Goal: Navigation & Orientation: Understand site structure

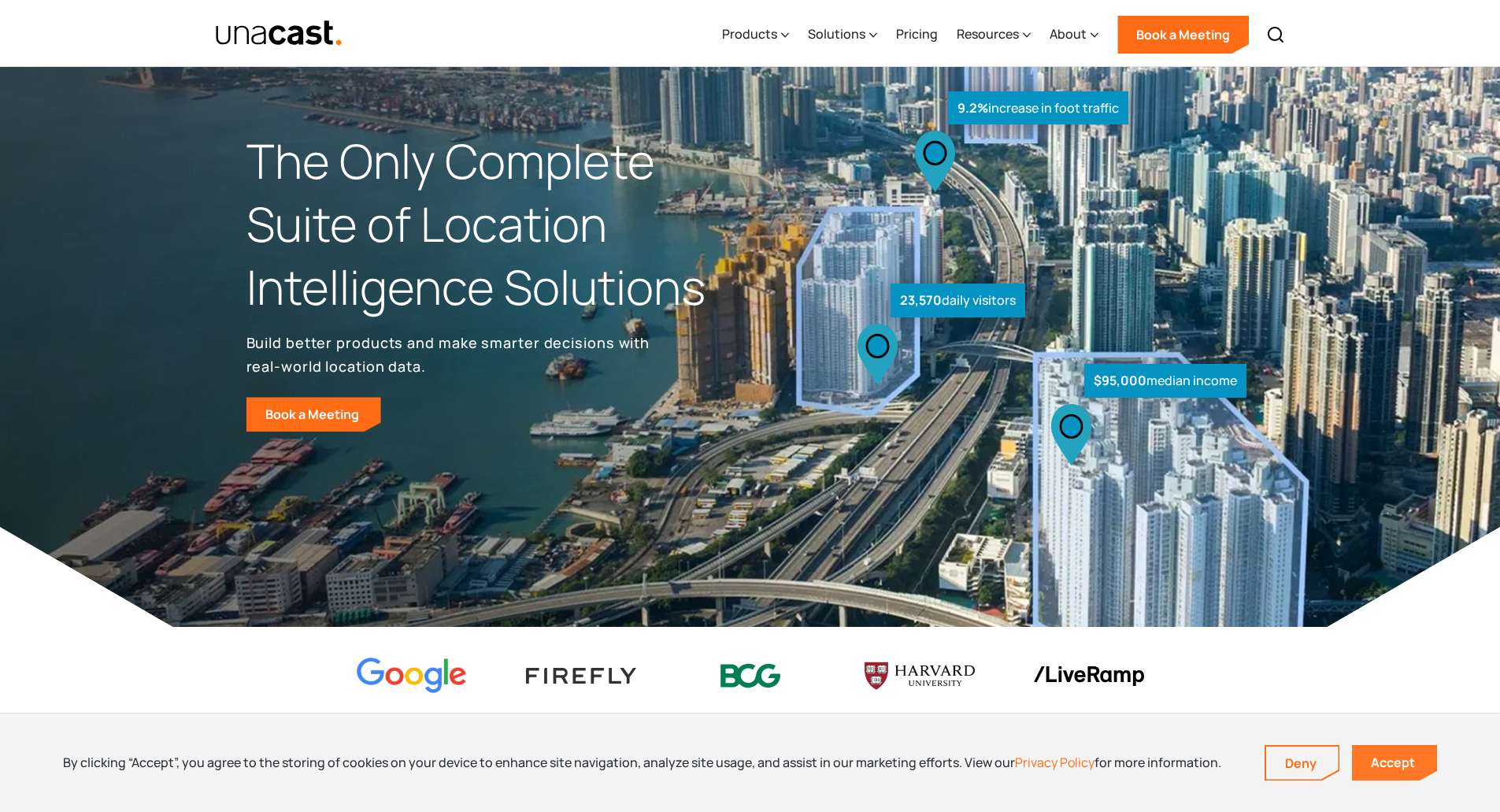
click at [1398, 761] on link "Accept" at bounding box center [1393, 763] width 85 height 35
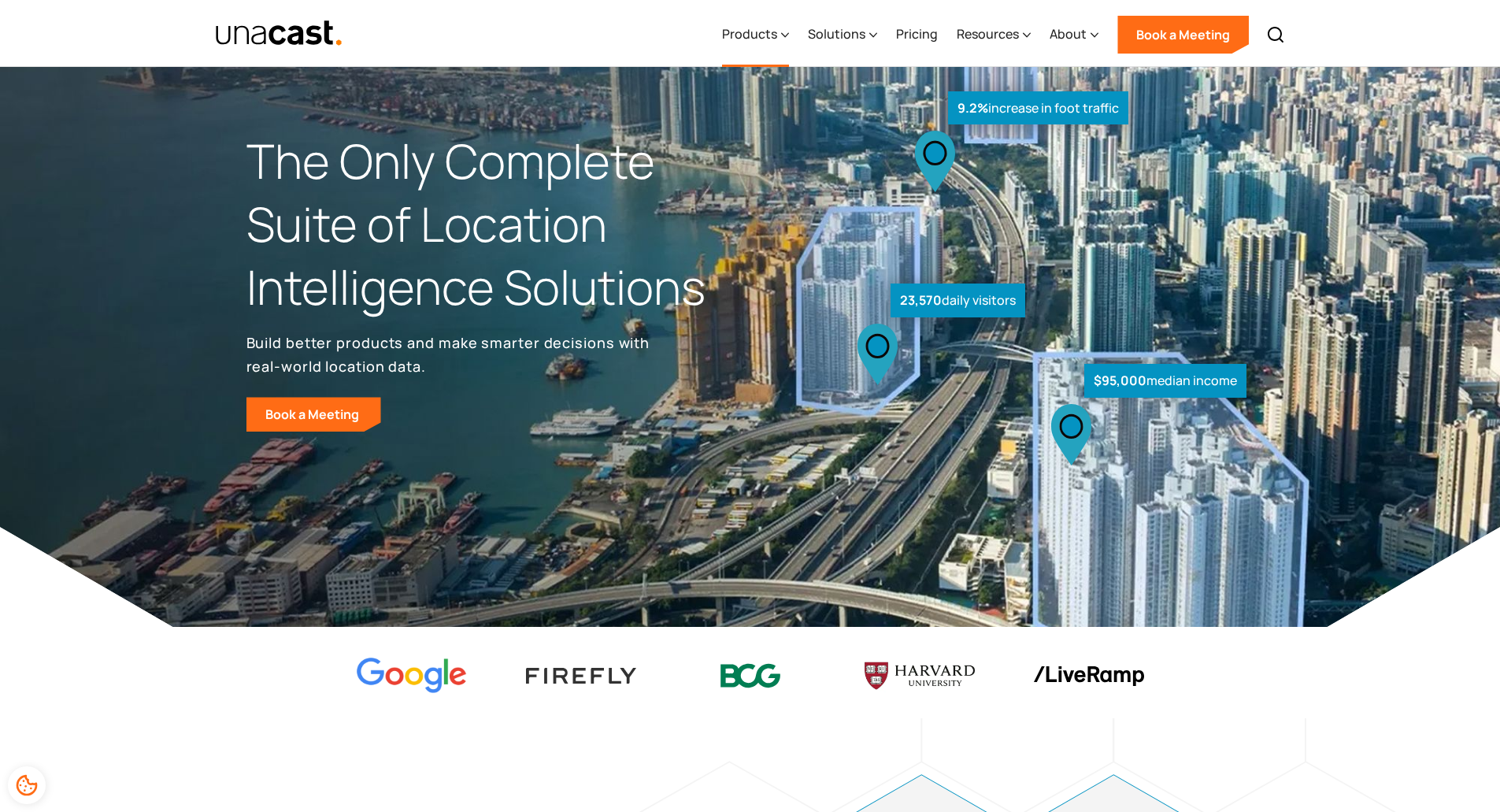
click at [769, 28] on div "Products" at bounding box center [750, 34] width 55 height 19
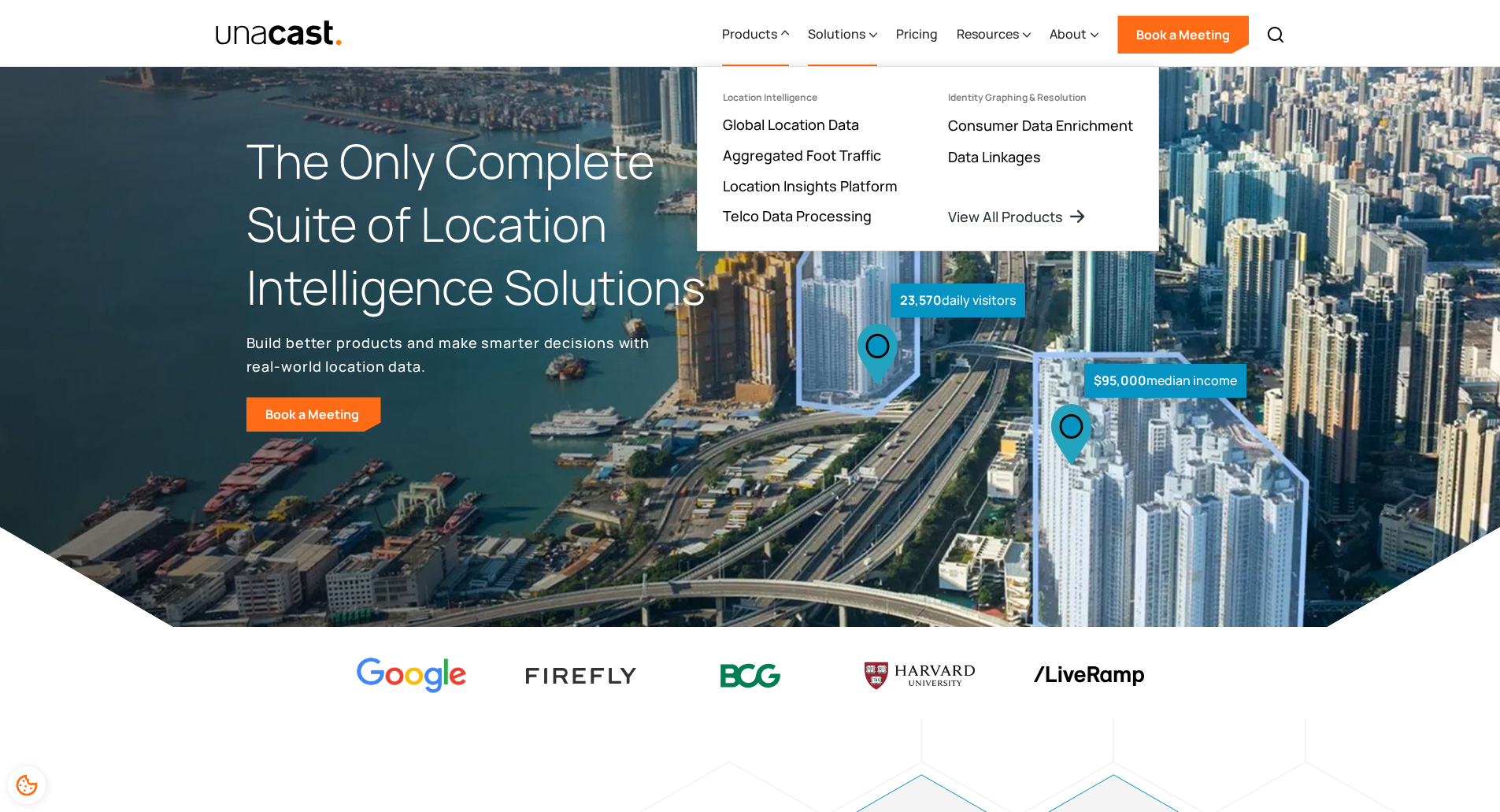
click at [853, 31] on div "Solutions" at bounding box center [836, 34] width 58 height 19
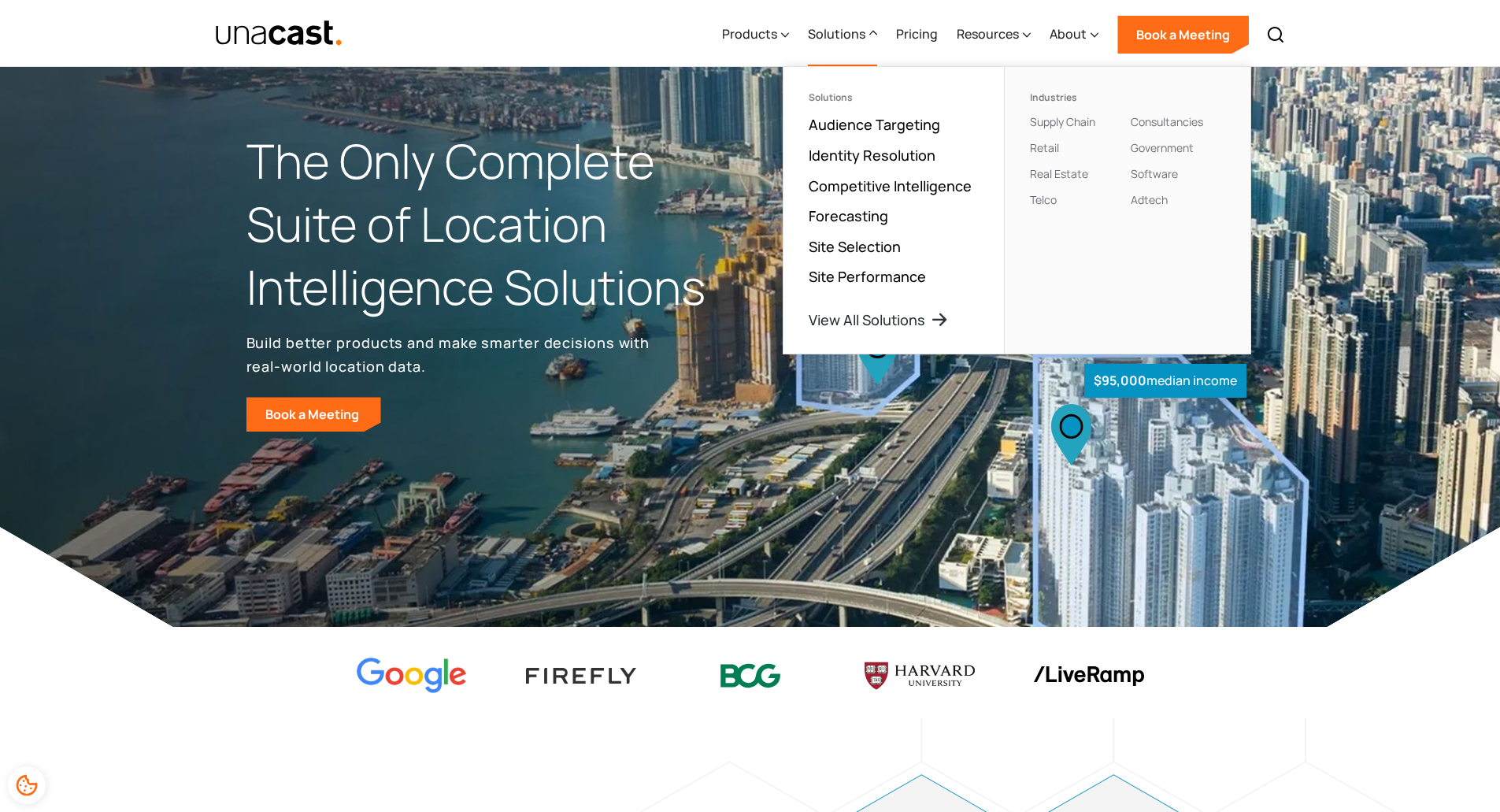
click at [685, 11] on div "Products Location Intelligence Global Location Data Aggregated Foot Traffic Loc…" at bounding box center [750, 33] width 1133 height 66
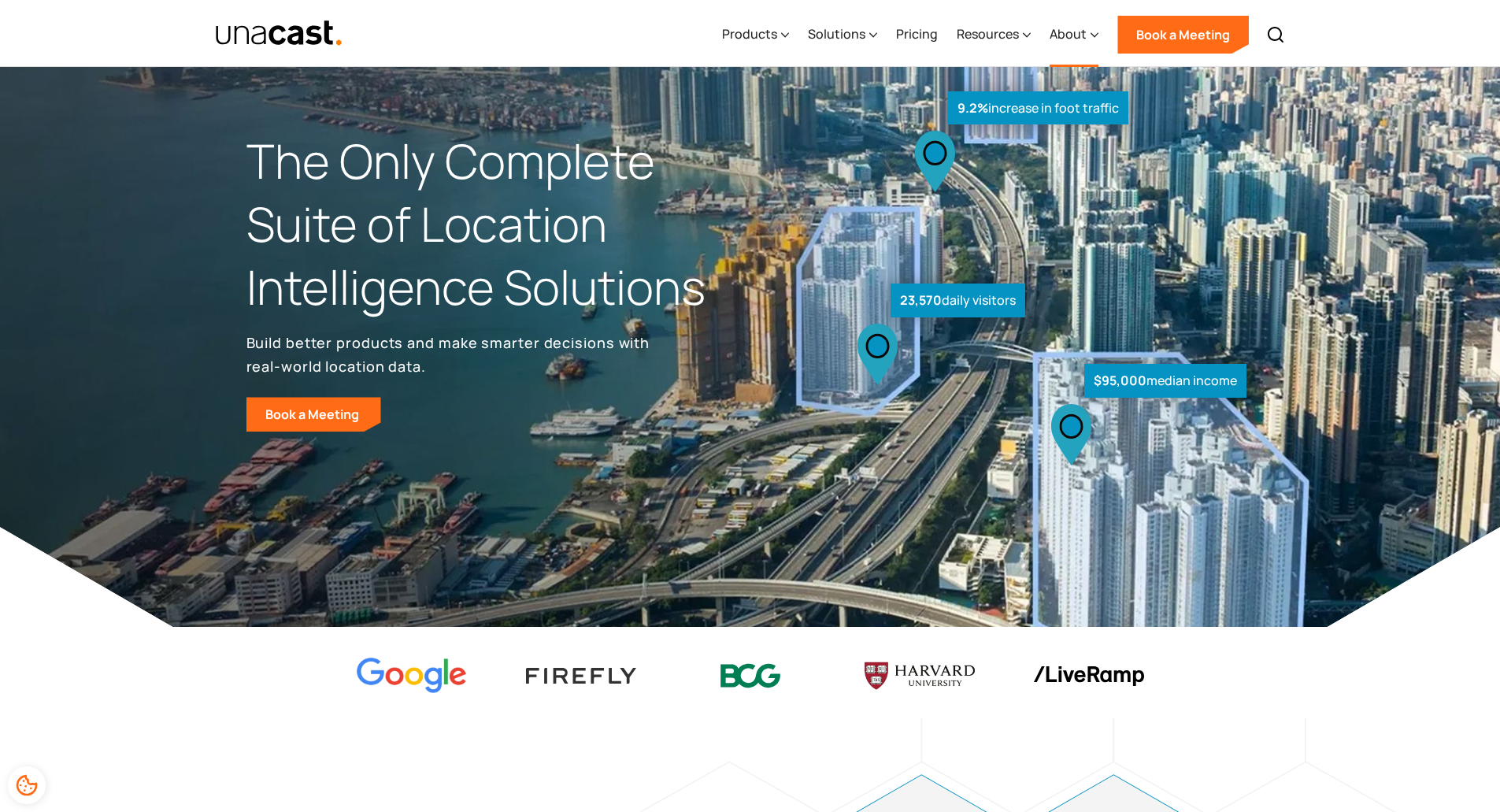
click at [1065, 32] on div "About" at bounding box center [1068, 34] width 37 height 19
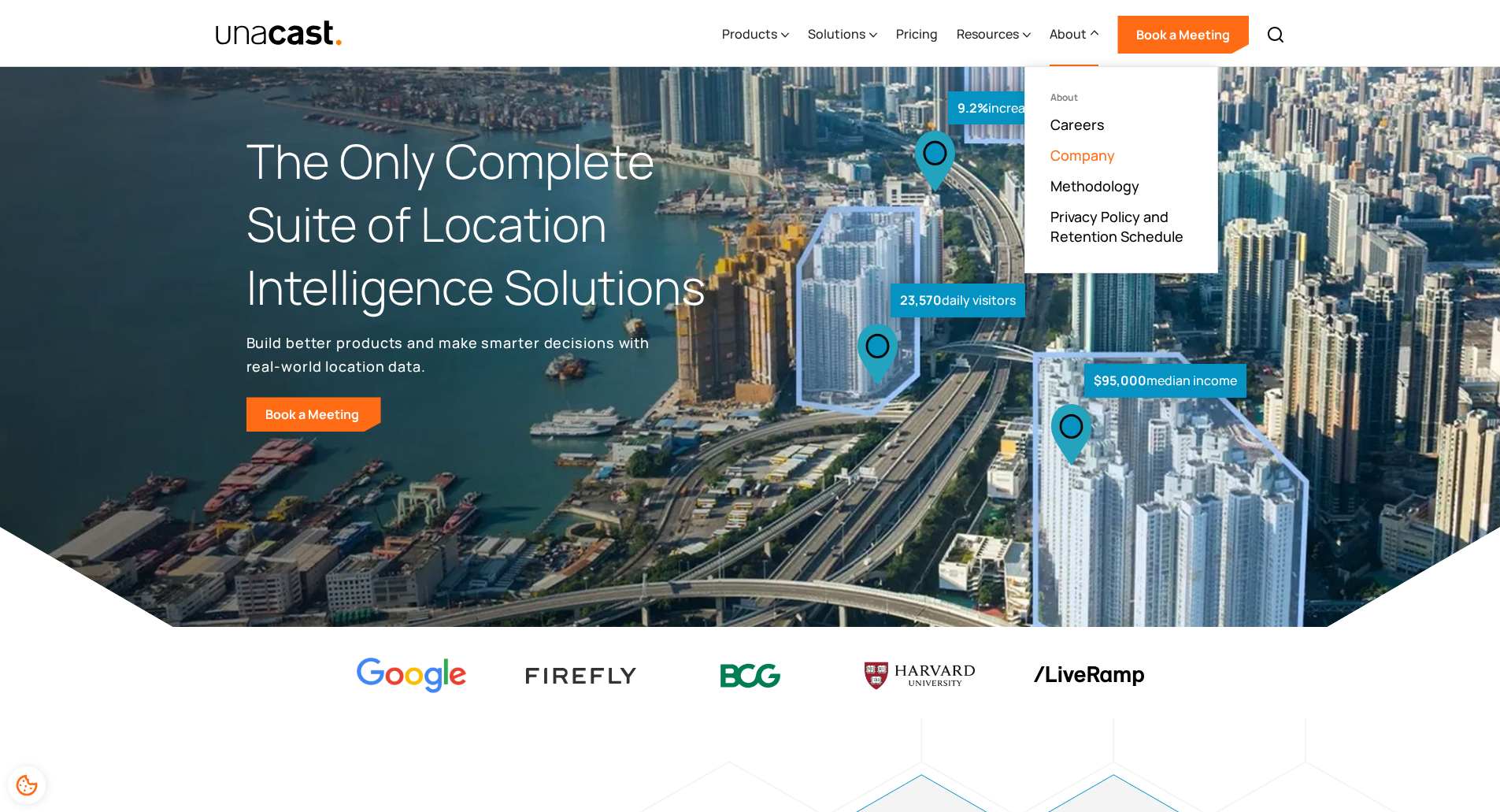
click at [1091, 153] on link "Company" at bounding box center [1082, 155] width 65 height 19
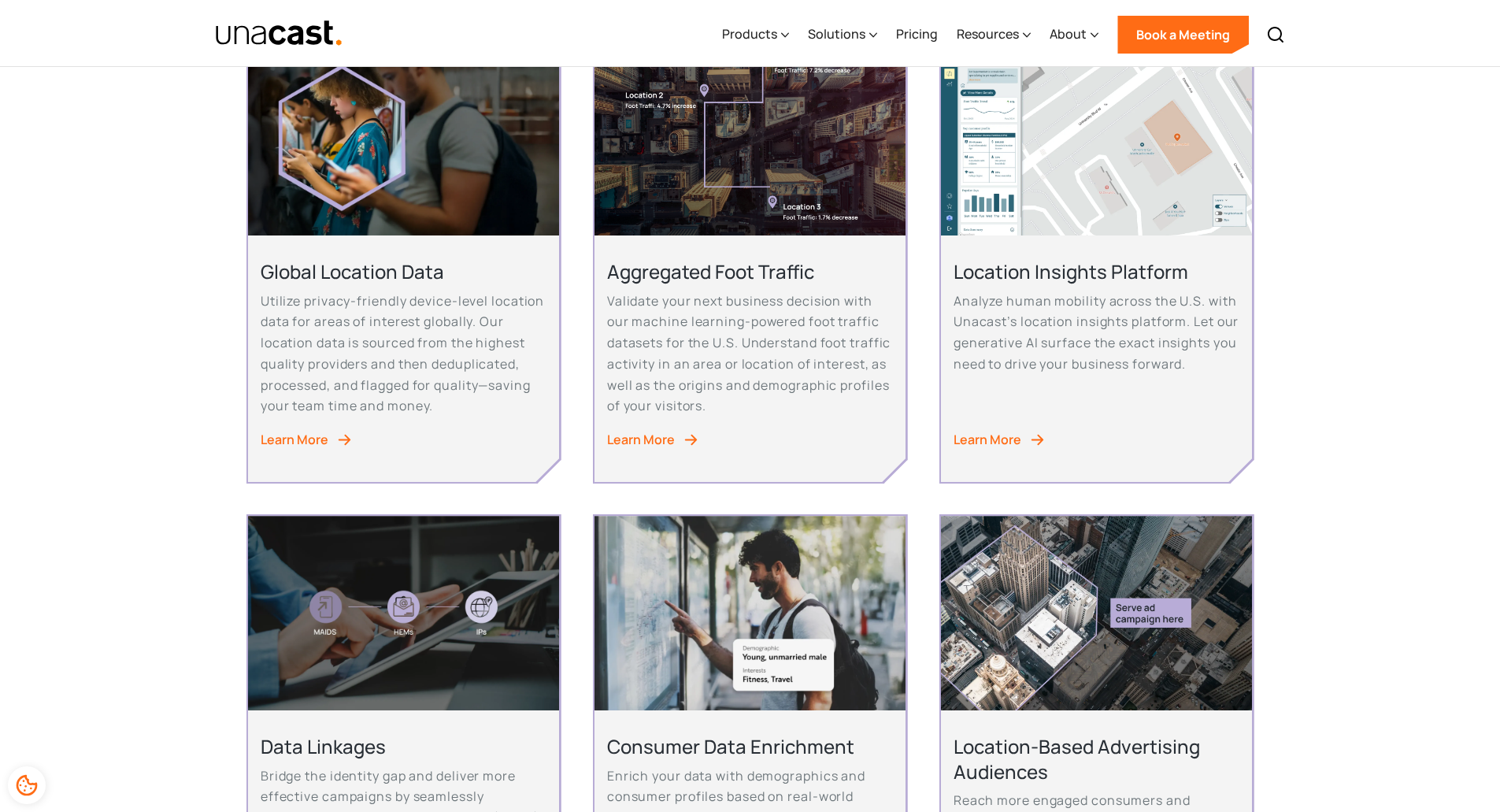
scroll to position [393, 0]
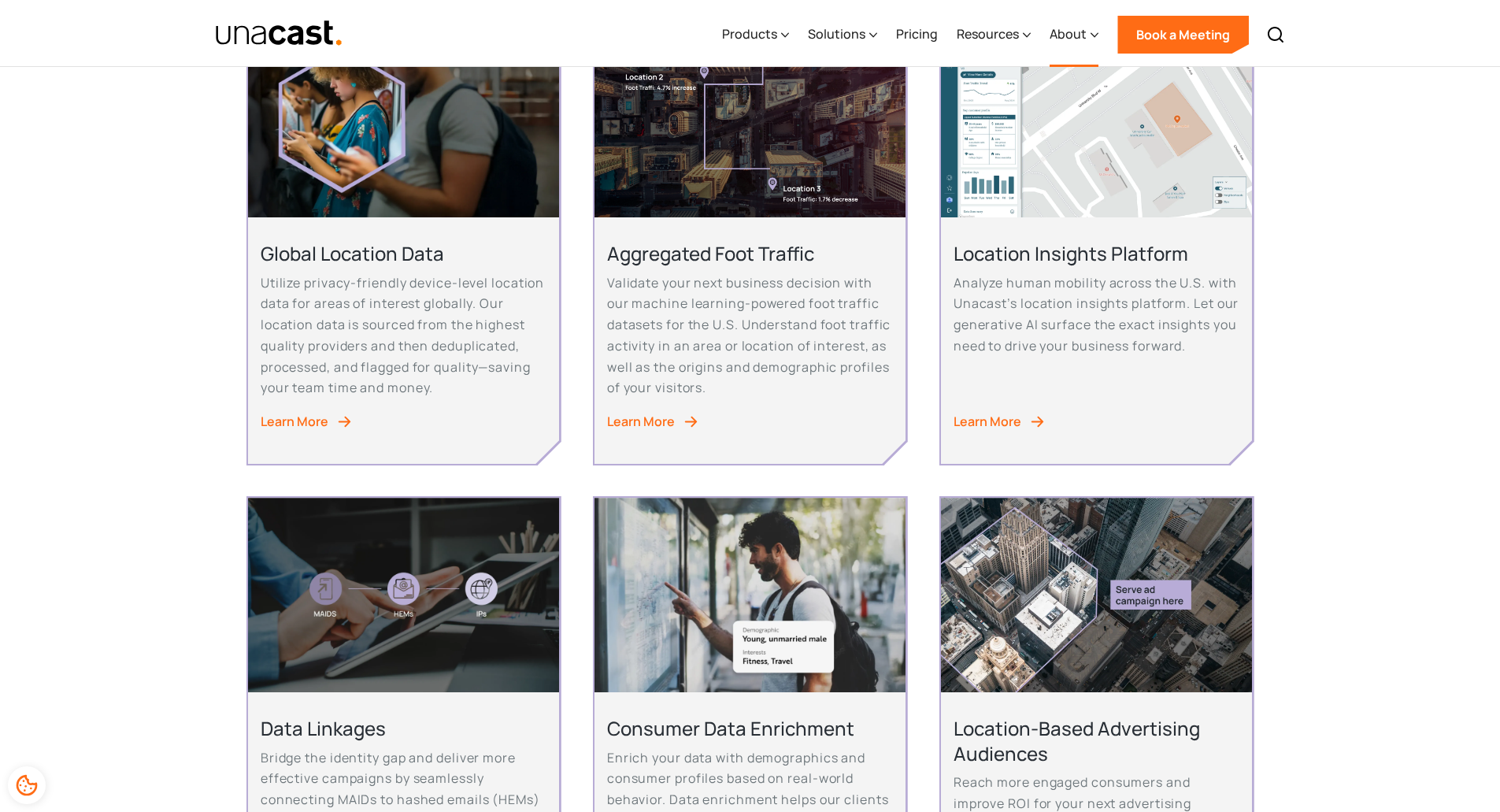
click at [1071, 34] on div "About" at bounding box center [1068, 34] width 37 height 19
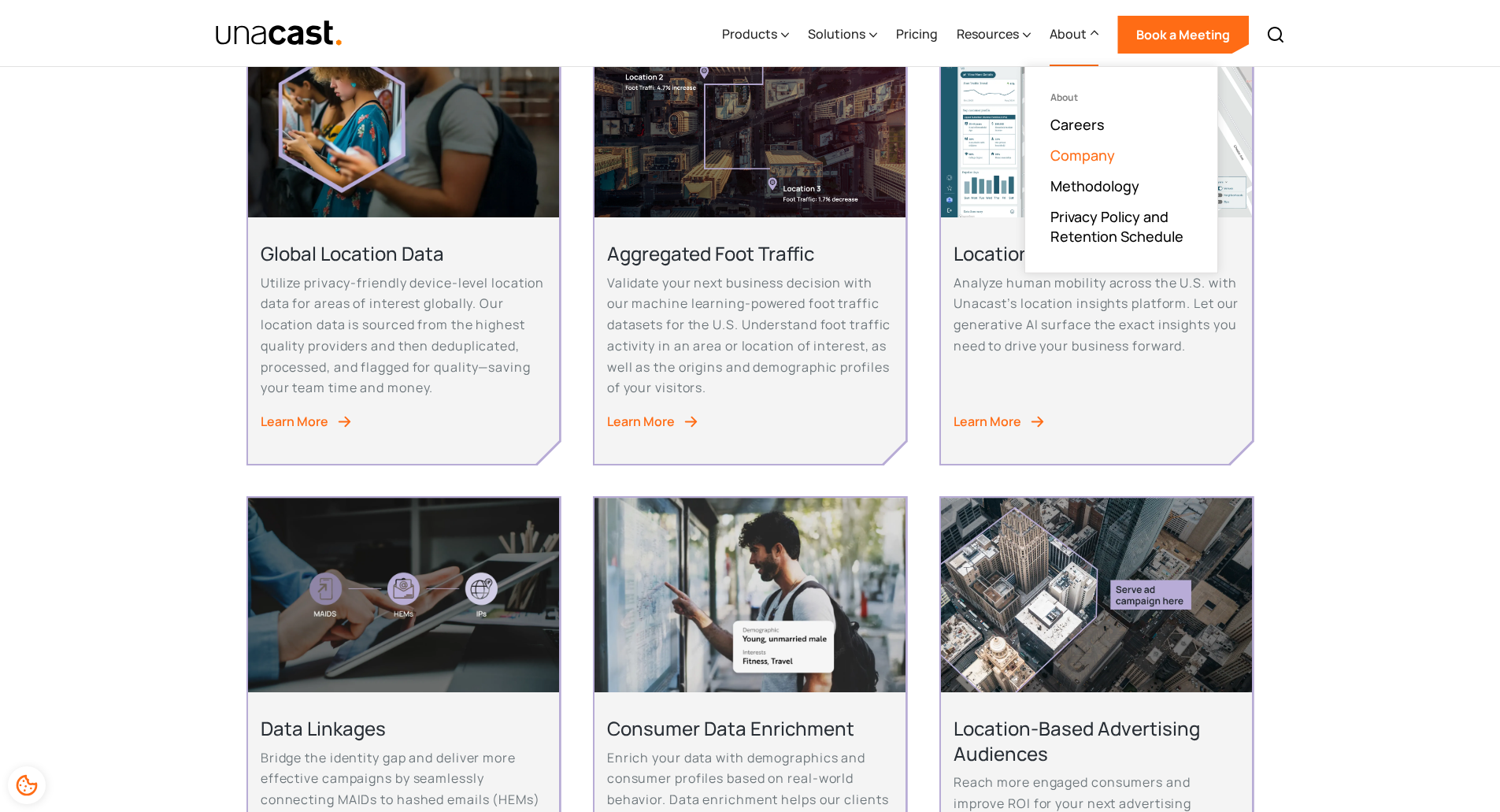
click at [1073, 153] on link "Company" at bounding box center [1082, 155] width 65 height 19
